Goal: Unclear

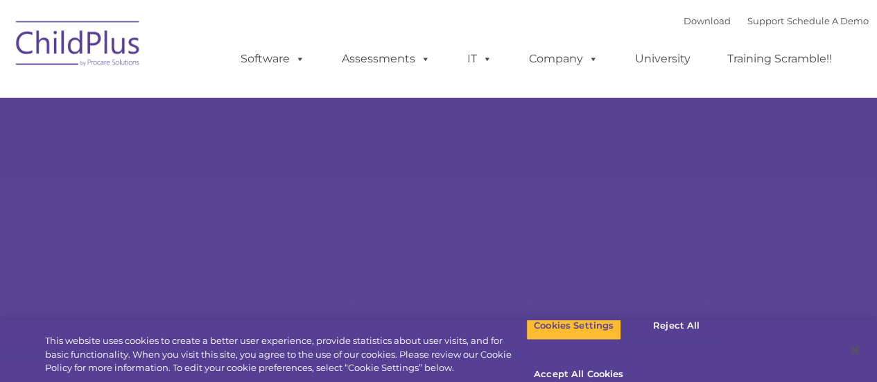
select select "MEDIUM"
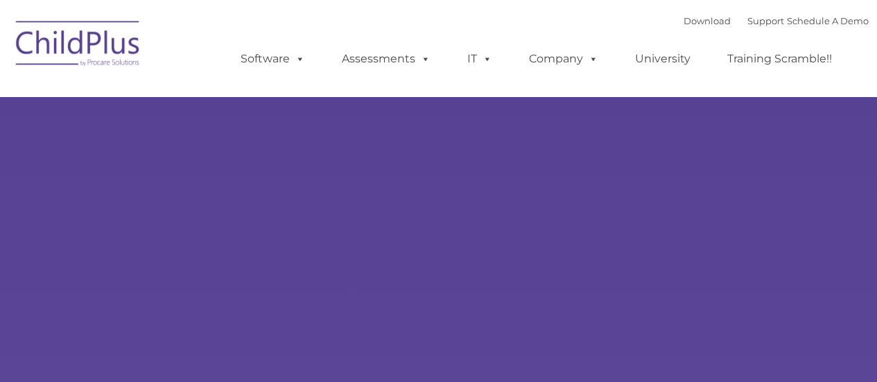
type input ""
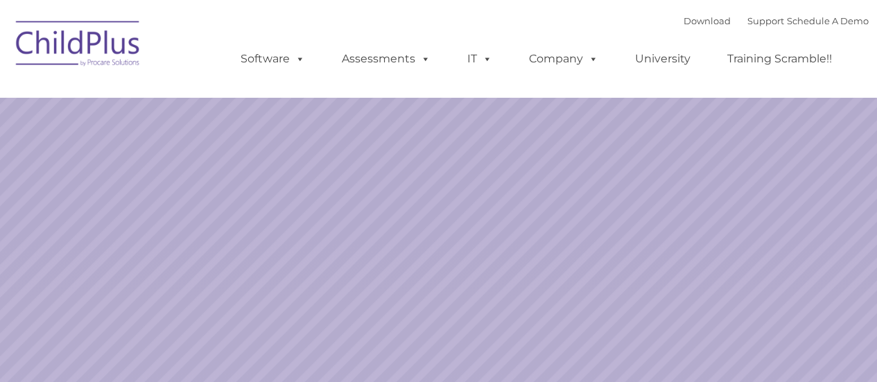
select select "MEDIUM"
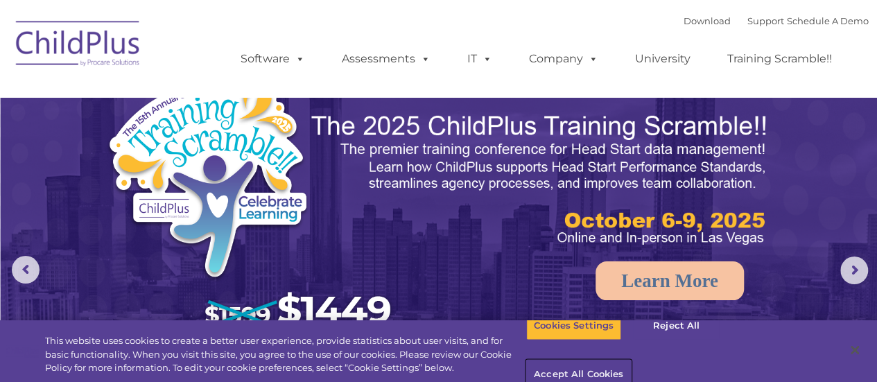
click at [631, 360] on button "Accept All Cookies" at bounding box center [578, 374] width 105 height 29
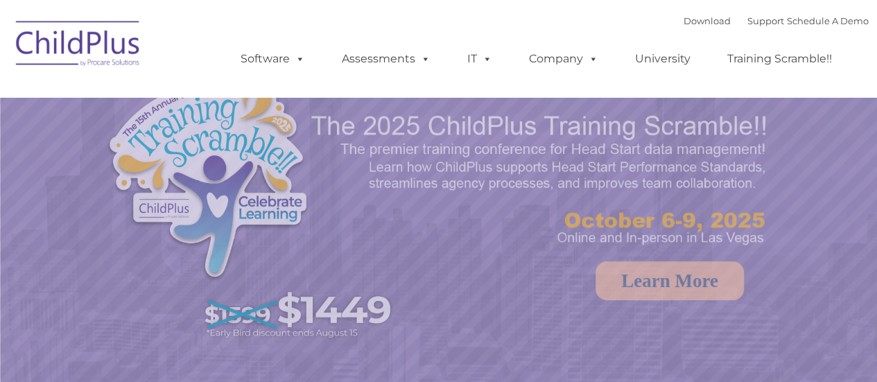
select select "MEDIUM"
